Goal: Task Accomplishment & Management: Manage account settings

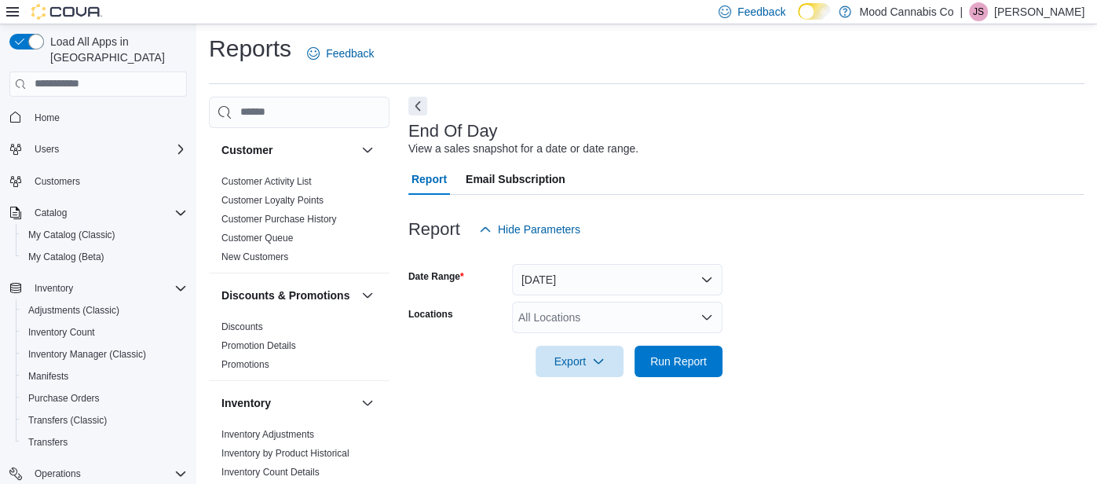
scroll to position [23, 0]
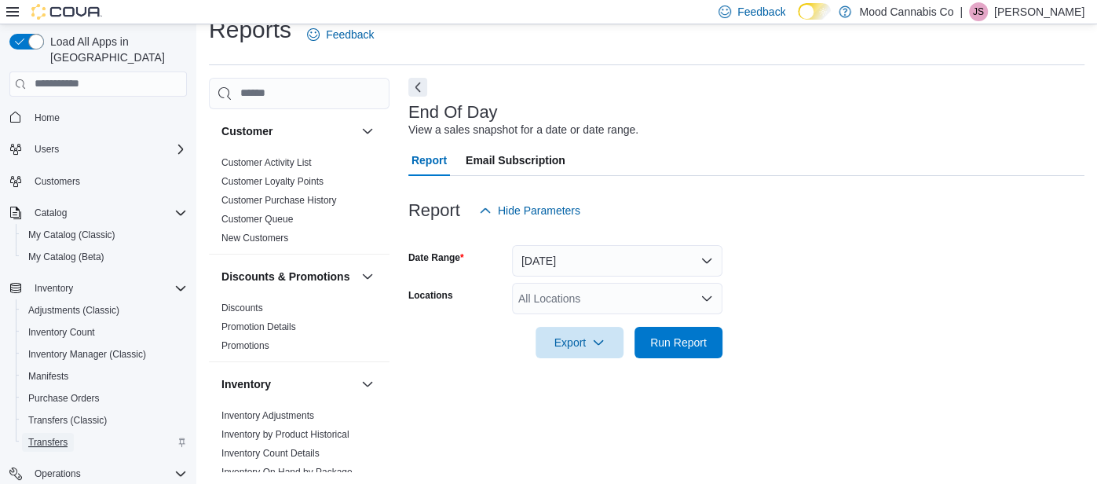
click at [38, 433] on span "Transfers" at bounding box center [47, 442] width 39 height 19
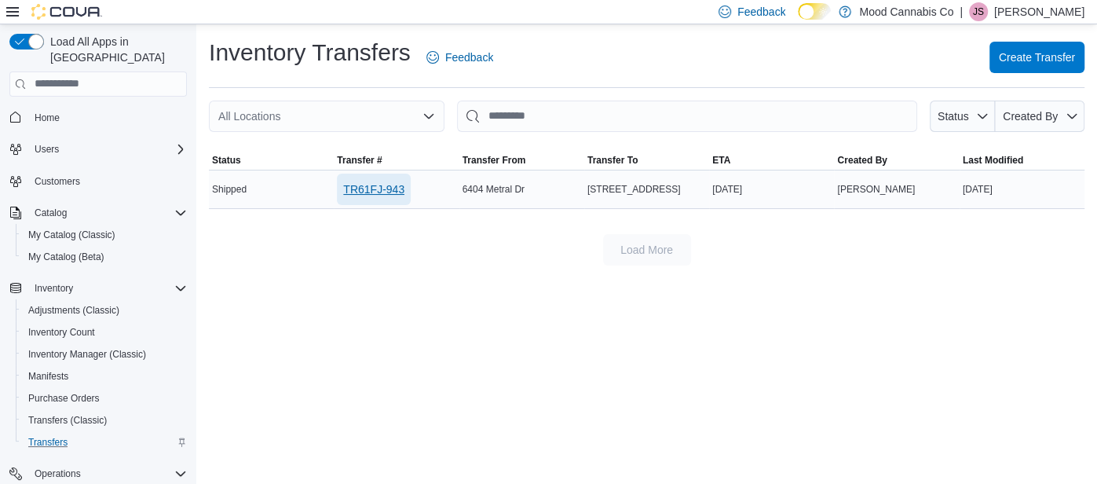
click at [375, 188] on span "TR61FJ-943" at bounding box center [373, 189] width 61 height 16
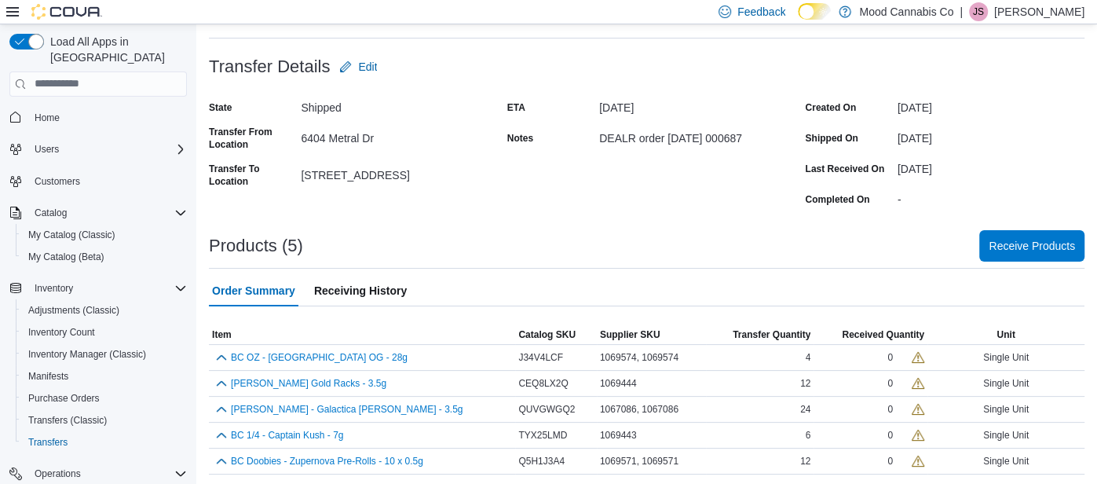
scroll to position [76, 0]
click at [1023, 253] on span "Receive Products" at bounding box center [1032, 247] width 86 height 16
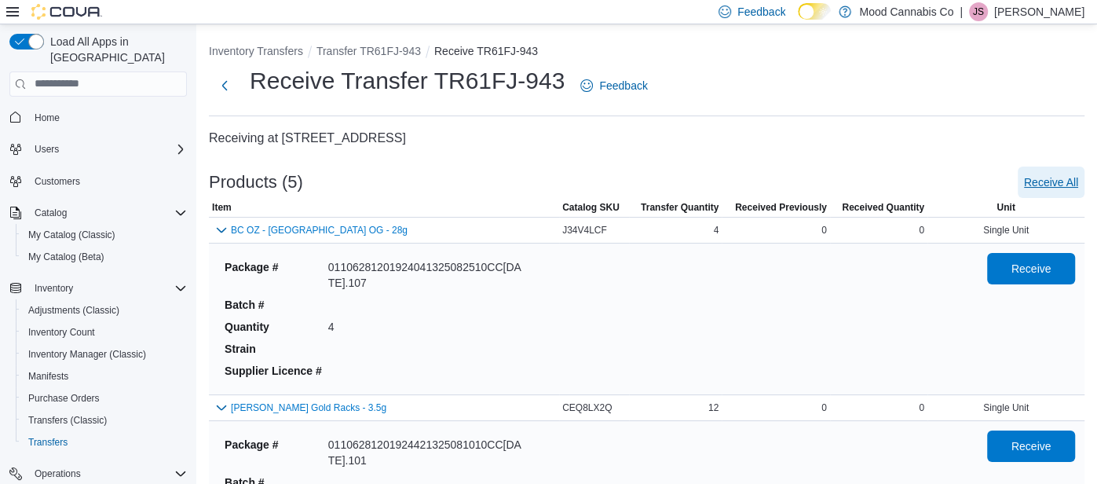
click at [1040, 176] on span "Receive All" at bounding box center [1051, 182] width 54 height 16
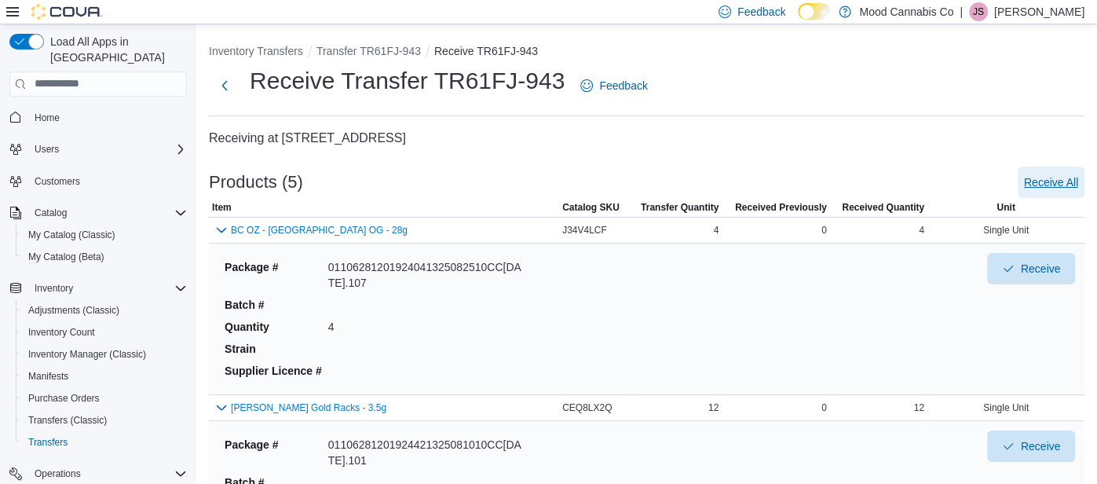
scroll to position [677, 0]
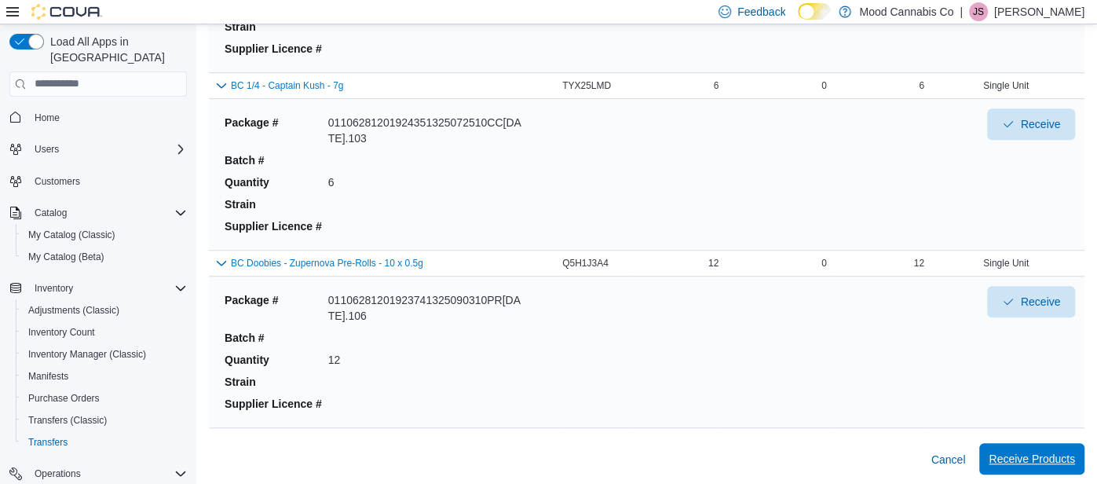
click at [1068, 452] on span "Receive Products" at bounding box center [1032, 459] width 86 height 16
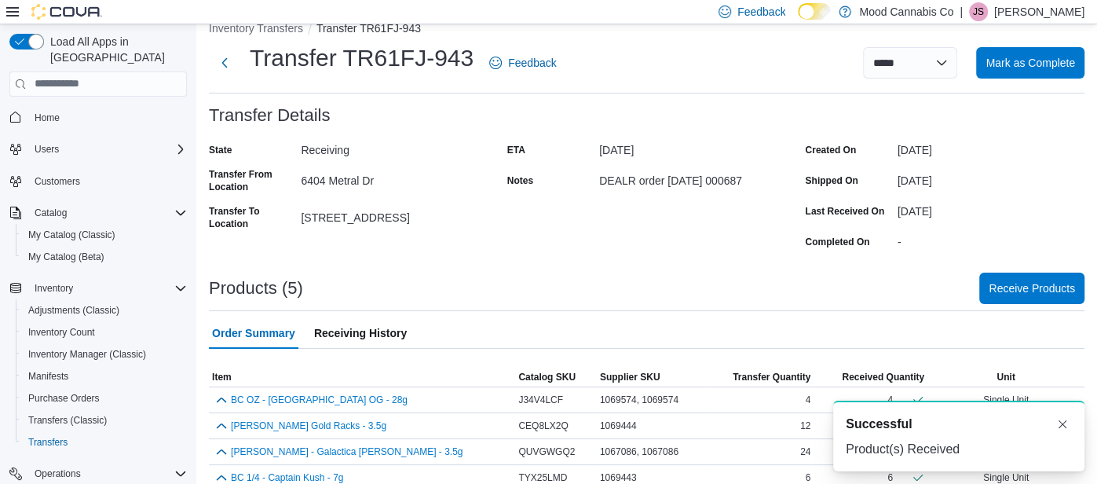
scroll to position [65, 0]
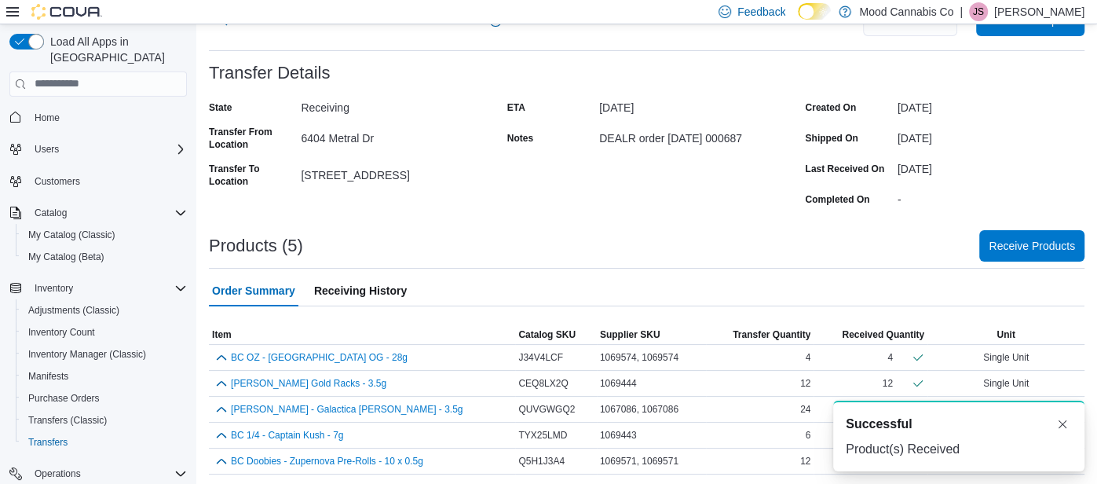
click at [1063, 149] on div "Created On September 10, 2025 Shipped On September 10, 2025 Last Received On Se…" at bounding box center [945, 153] width 280 height 116
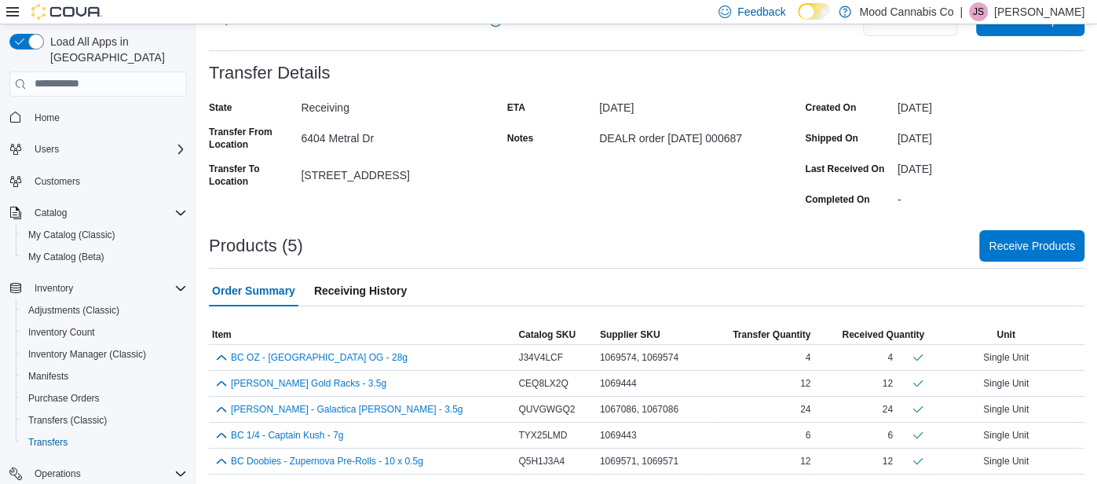
scroll to position [0, 0]
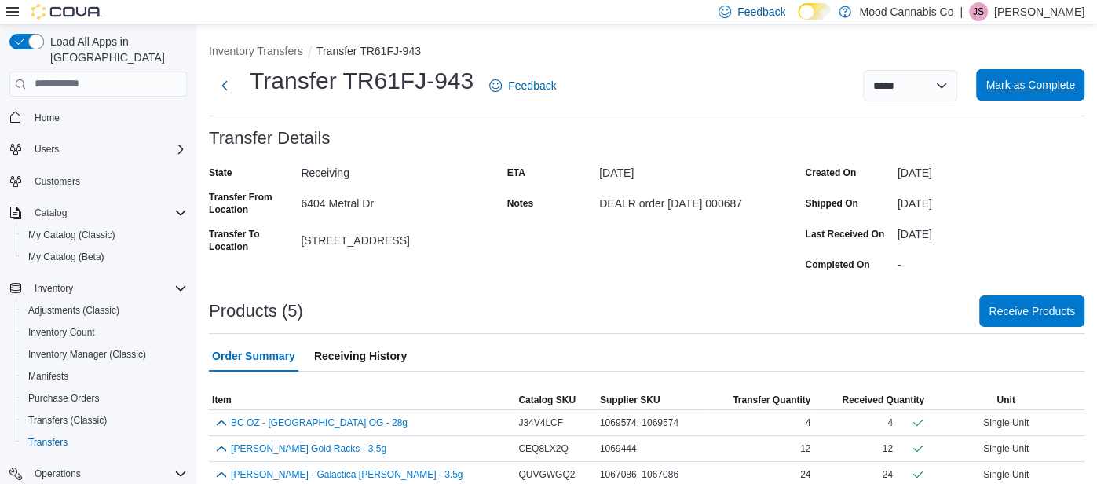
click at [1002, 86] on span "Mark as Complete" at bounding box center [1031, 85] width 90 height 16
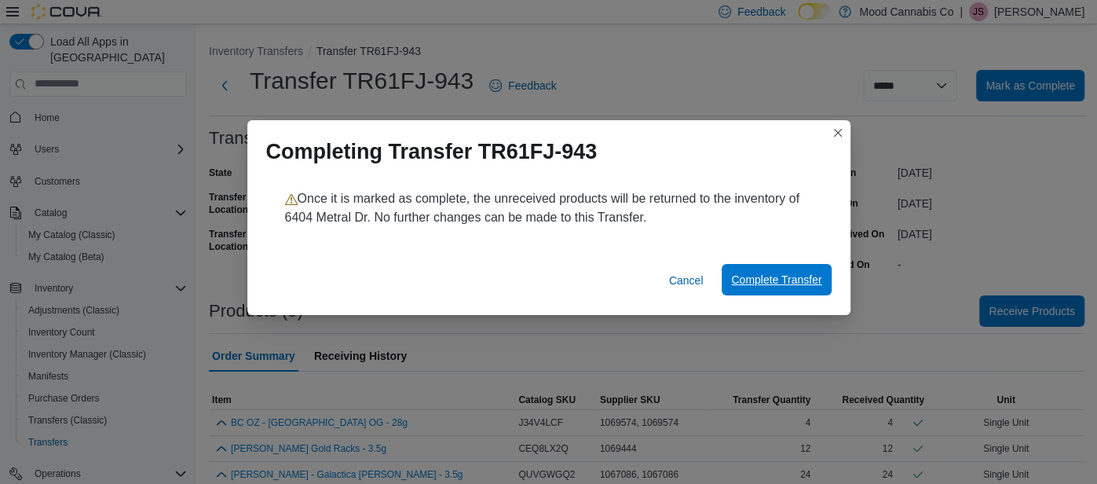
click at [816, 277] on span "Complete Transfer" at bounding box center [776, 280] width 90 height 16
